Goal: Task Accomplishment & Management: Manage account settings

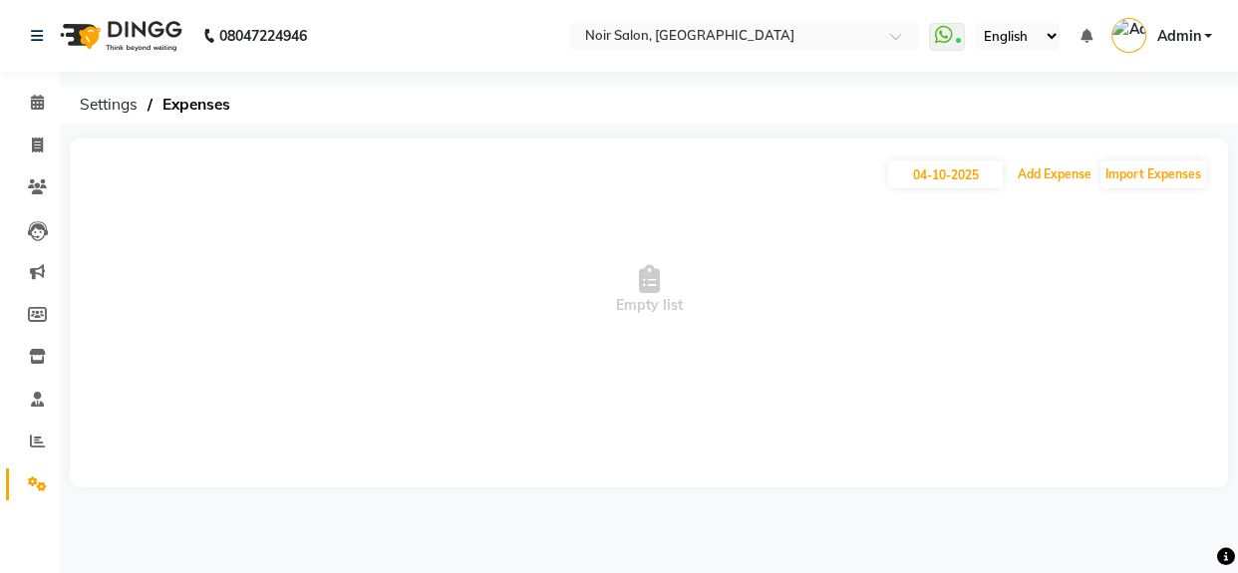
click at [1070, 170] on button "Add Expense" at bounding box center [1054, 174] width 84 height 28
select select "1"
select select "4427"
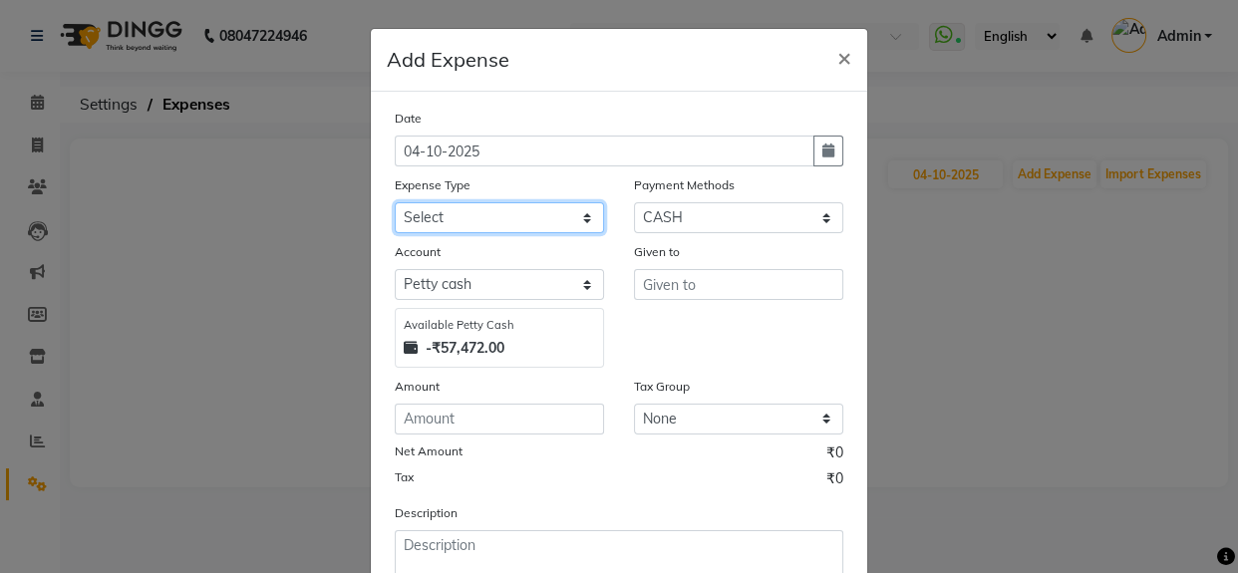
click at [425, 221] on select "Select Advance Advance Salary Bank charges Cash transfer to bank Cash transfer …" at bounding box center [499, 217] width 209 height 31
select select "11080"
click at [395, 203] on select "Select Advance Advance Salary Bank charges Cash transfer to bank Cash transfer …" at bounding box center [499, 217] width 209 height 31
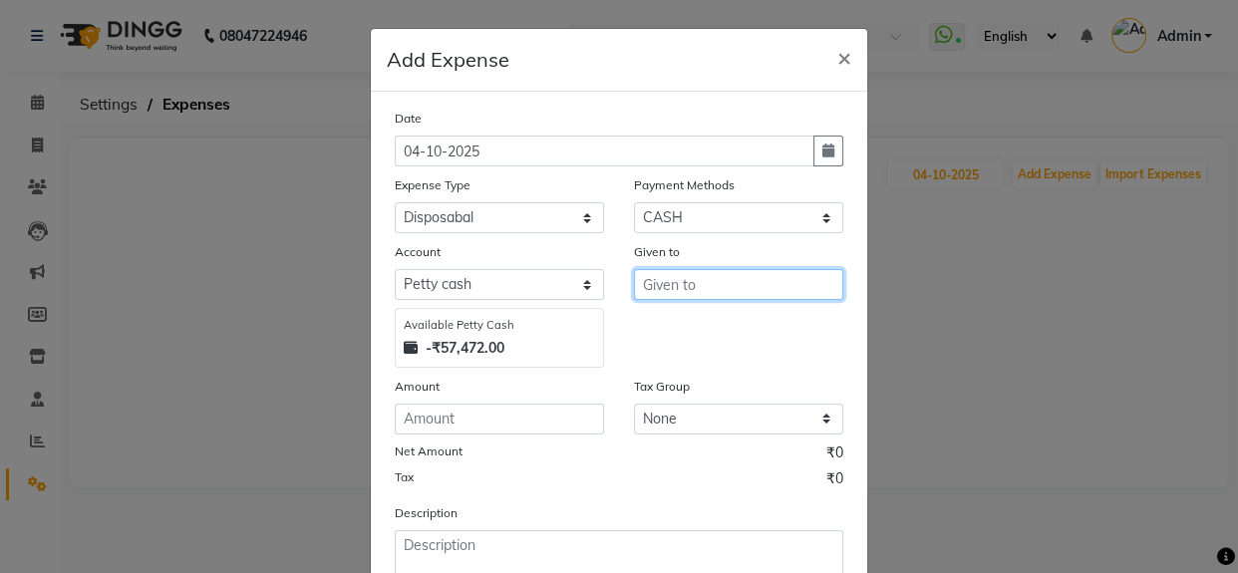
click at [662, 289] on input "text" at bounding box center [738, 284] width 209 height 31
click at [667, 326] on span "No" at bounding box center [669, 328] width 21 height 20
type input "Noir (Login)"
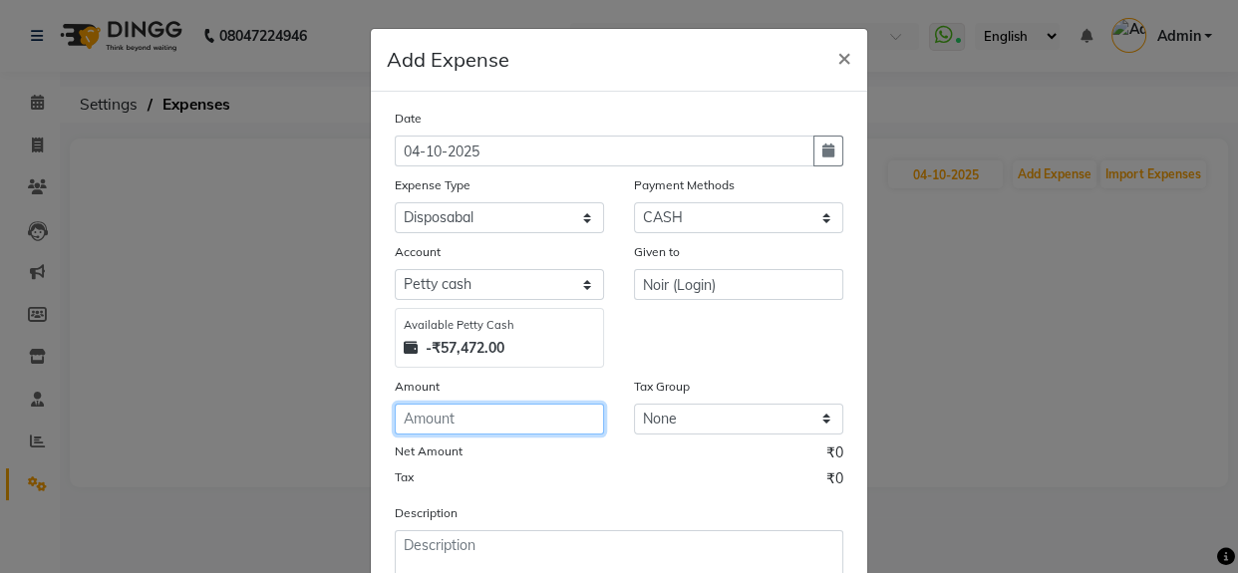
click at [474, 414] on input "number" at bounding box center [499, 419] width 209 height 31
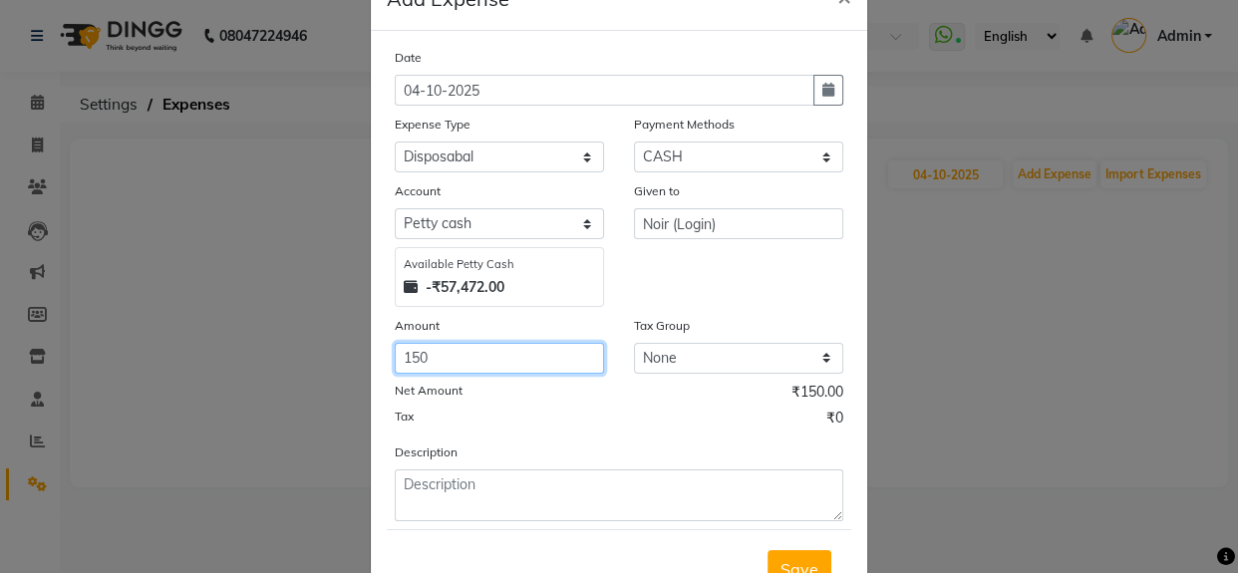
scroll to position [142, 0]
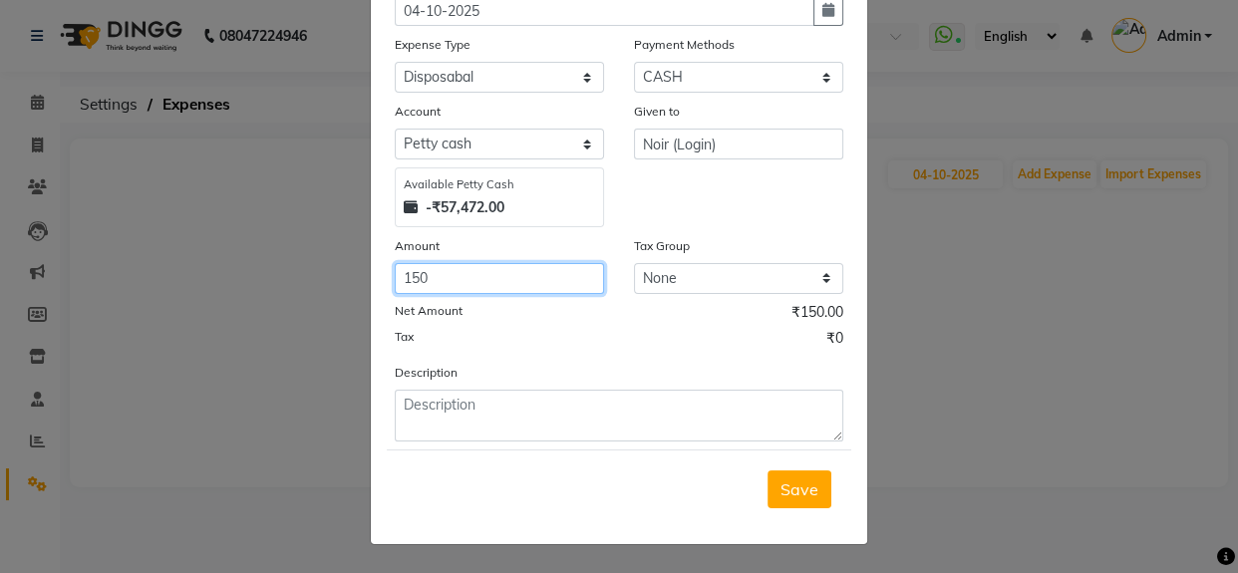
type input "150"
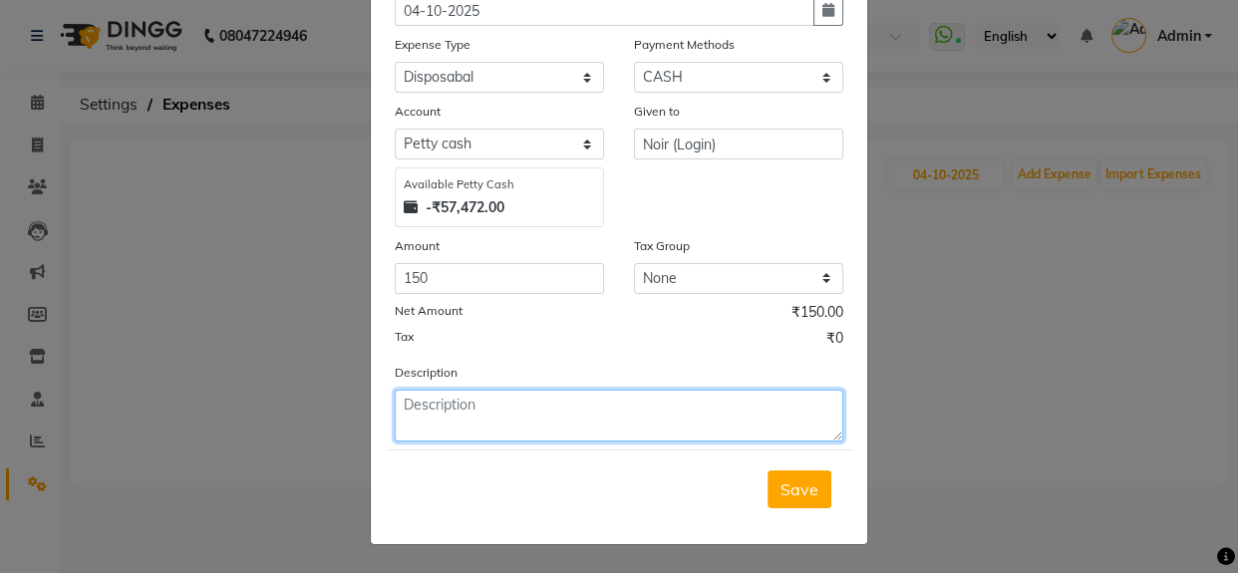
click at [518, 419] on textarea at bounding box center [619, 416] width 448 height 52
type textarea "hair belt"
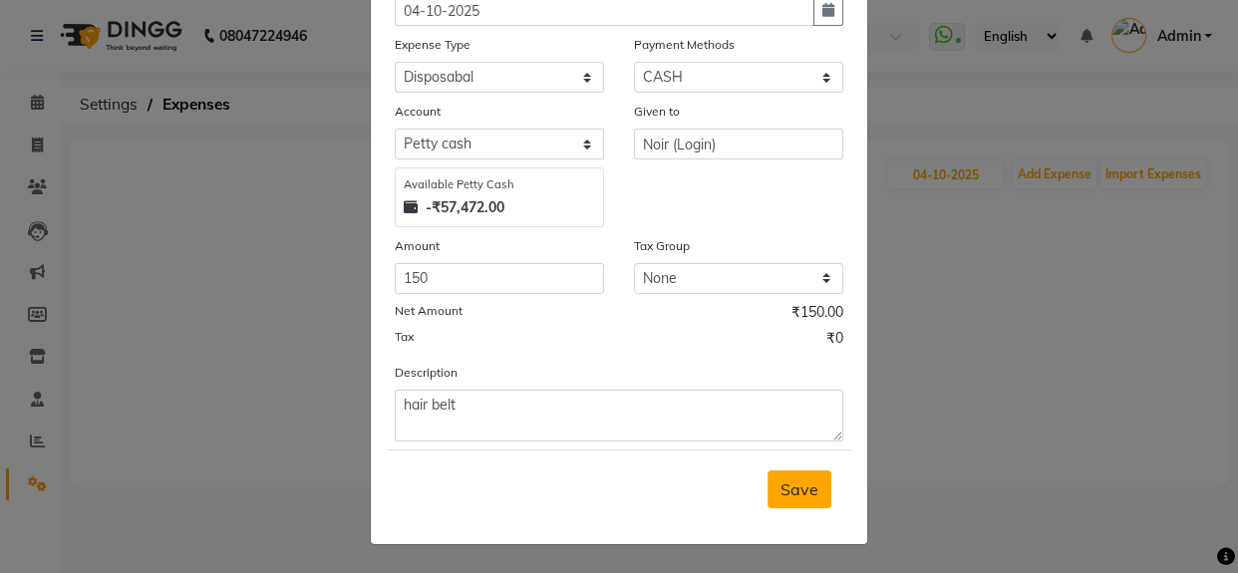
click at [799, 496] on span "Save" at bounding box center [799, 489] width 38 height 20
